Goal: Transaction & Acquisition: Purchase product/service

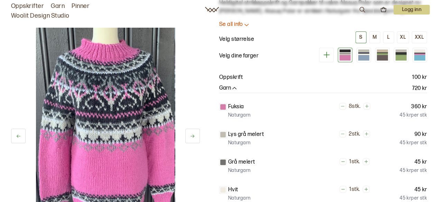
scroll to position [104, 0]
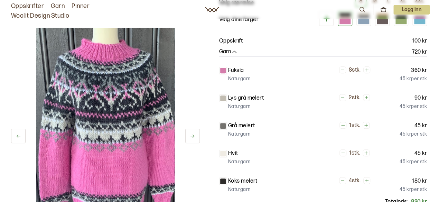
click at [191, 137] on icon at bounding box center [192, 135] width 5 height 5
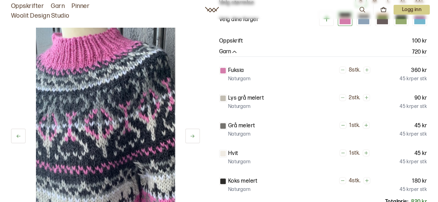
click at [191, 137] on icon at bounding box center [192, 135] width 5 height 5
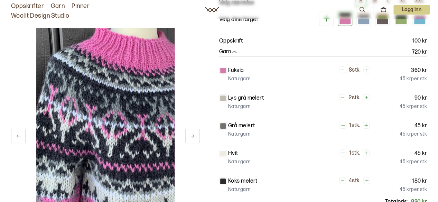
click at [191, 137] on icon at bounding box center [192, 135] width 5 height 5
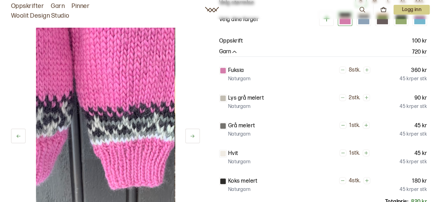
click at [191, 137] on icon at bounding box center [192, 135] width 5 height 5
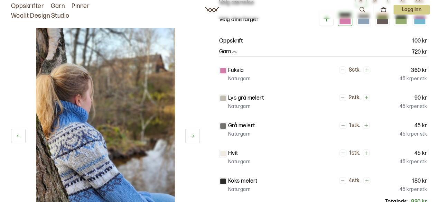
click at [191, 137] on icon at bounding box center [192, 135] width 5 height 5
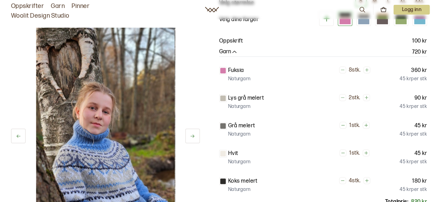
click at [191, 137] on icon at bounding box center [192, 135] width 5 height 5
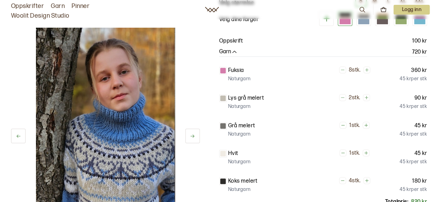
click at [190, 138] on icon at bounding box center [192, 135] width 5 height 5
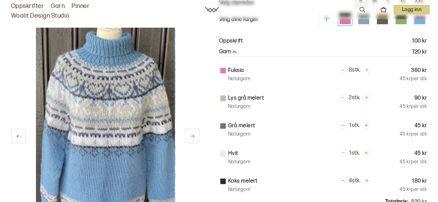
click at [190, 139] on button at bounding box center [192, 136] width 15 height 15
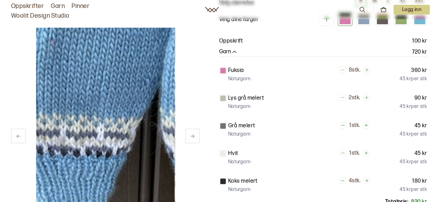
click at [190, 139] on button at bounding box center [192, 136] width 15 height 15
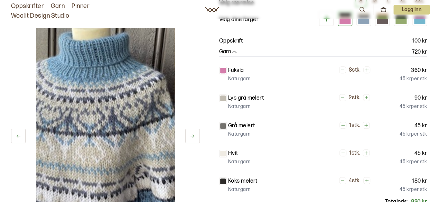
click at [190, 139] on button at bounding box center [192, 136] width 15 height 15
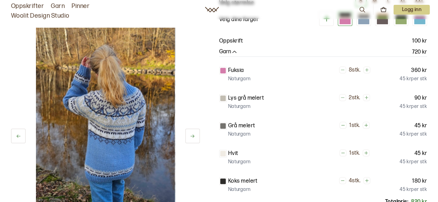
click at [190, 140] on button at bounding box center [192, 136] width 15 height 15
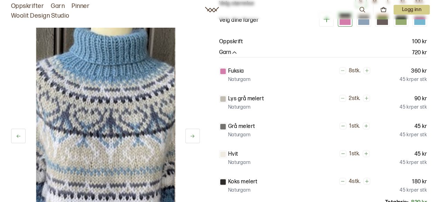
scroll to position [0, 0]
